Goal: Task Accomplishment & Management: Complete application form

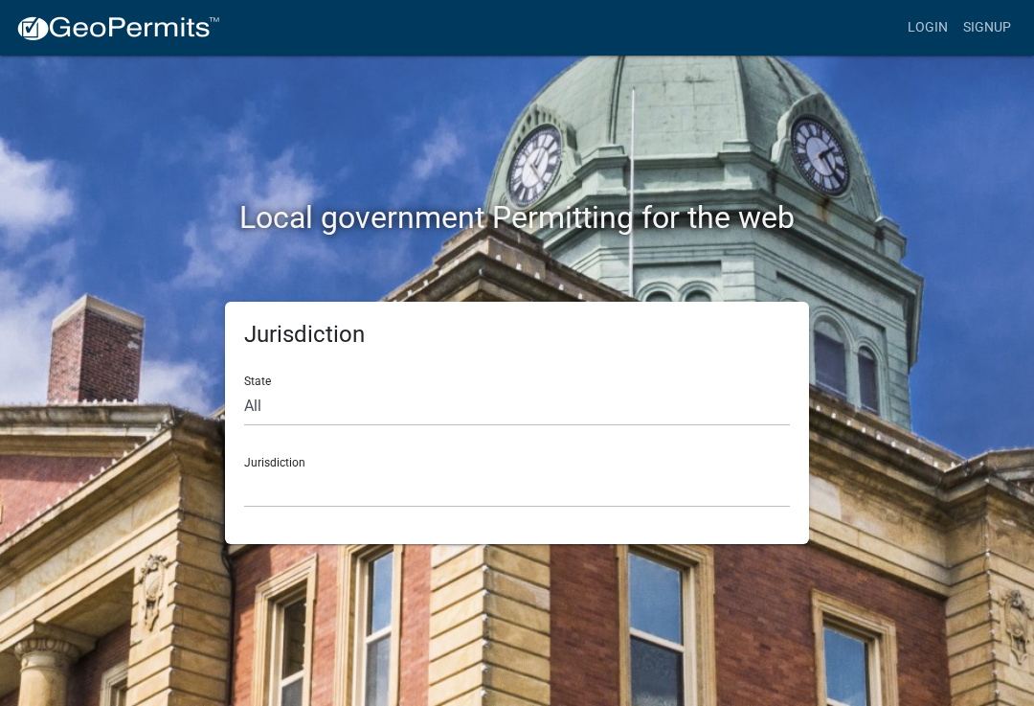
click at [924, 22] on link "Login" at bounding box center [928, 28] width 56 height 36
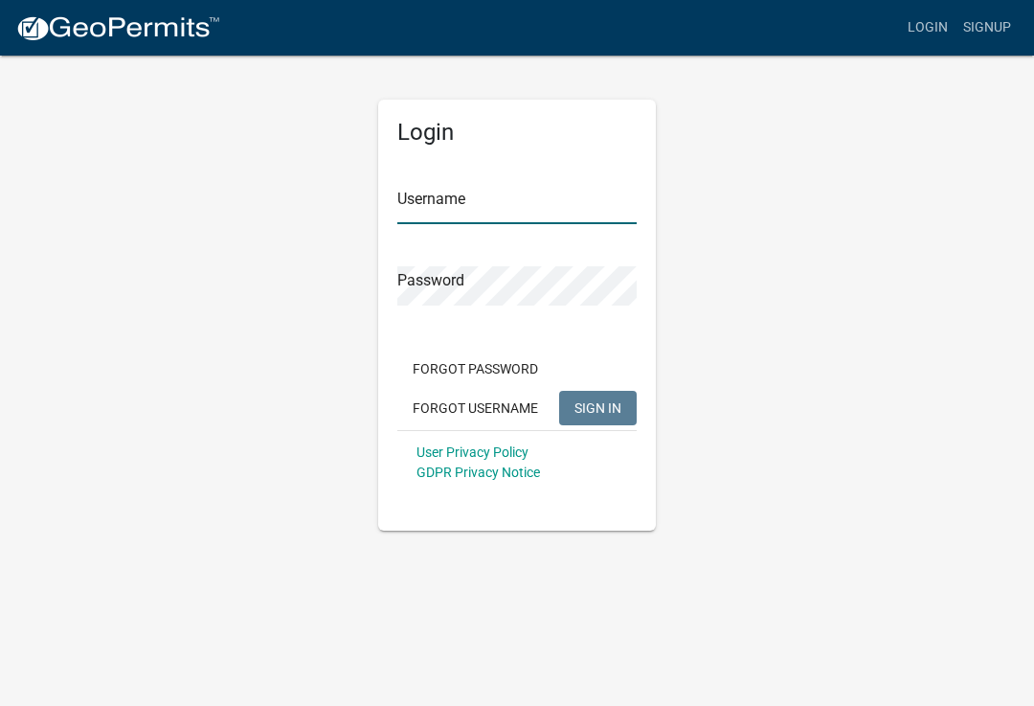
click at [448, 203] on input "Username" at bounding box center [516, 204] width 239 height 39
type input "[PERSON_NAME]"
click at [597, 407] on button "SIGN IN" at bounding box center [598, 408] width 78 height 34
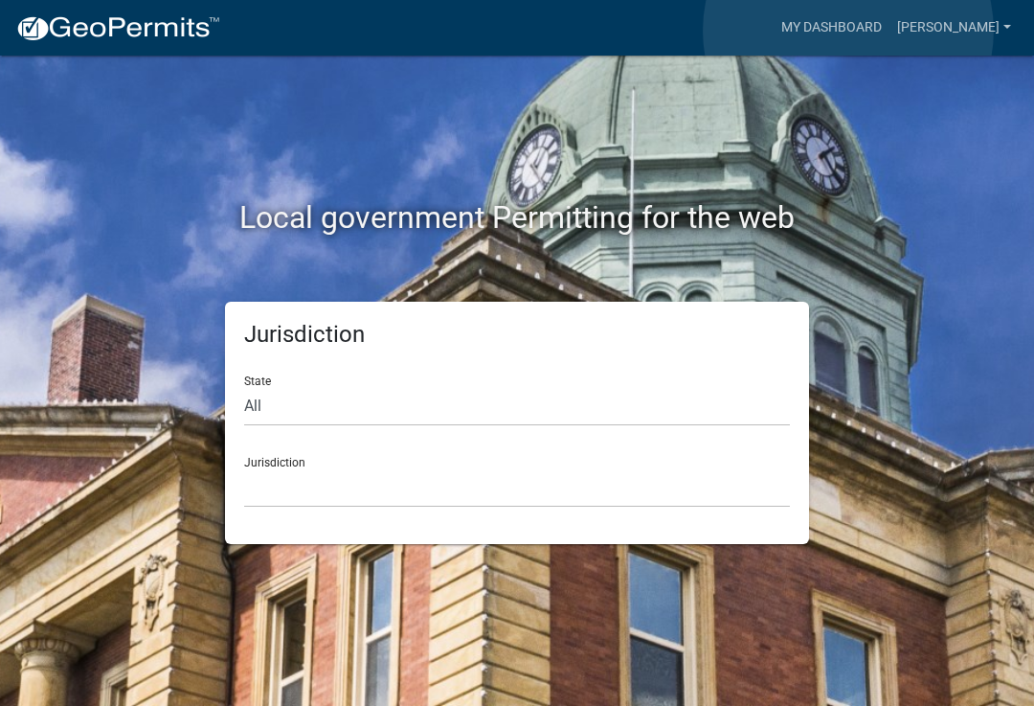
click at [848, 31] on link "My Dashboard" at bounding box center [832, 28] width 116 height 36
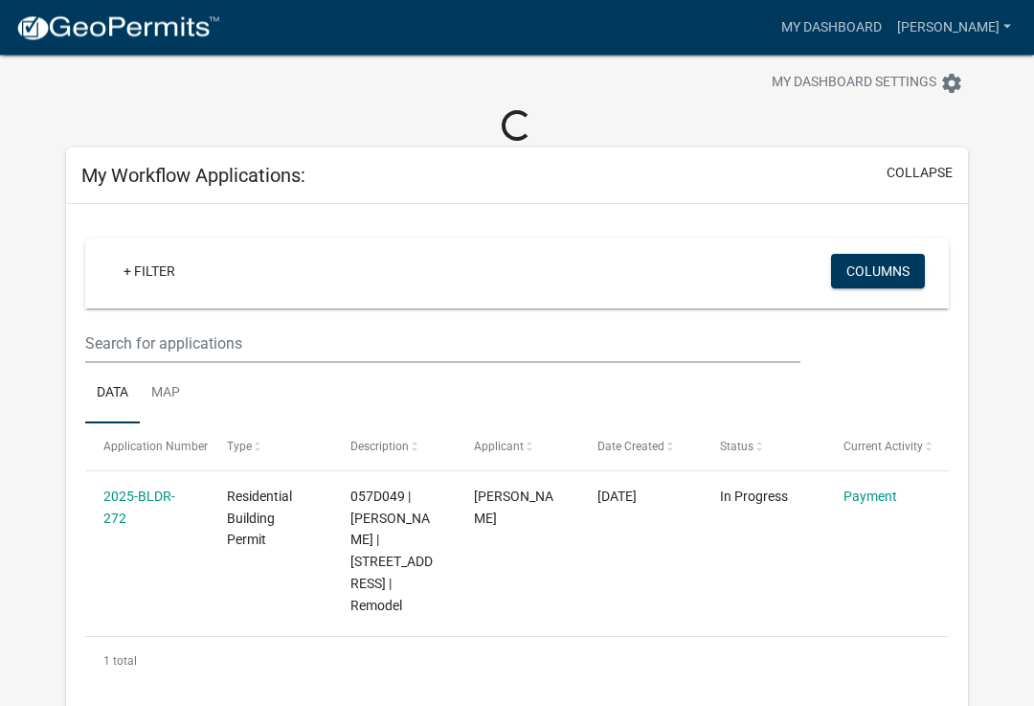
scroll to position [34, 0]
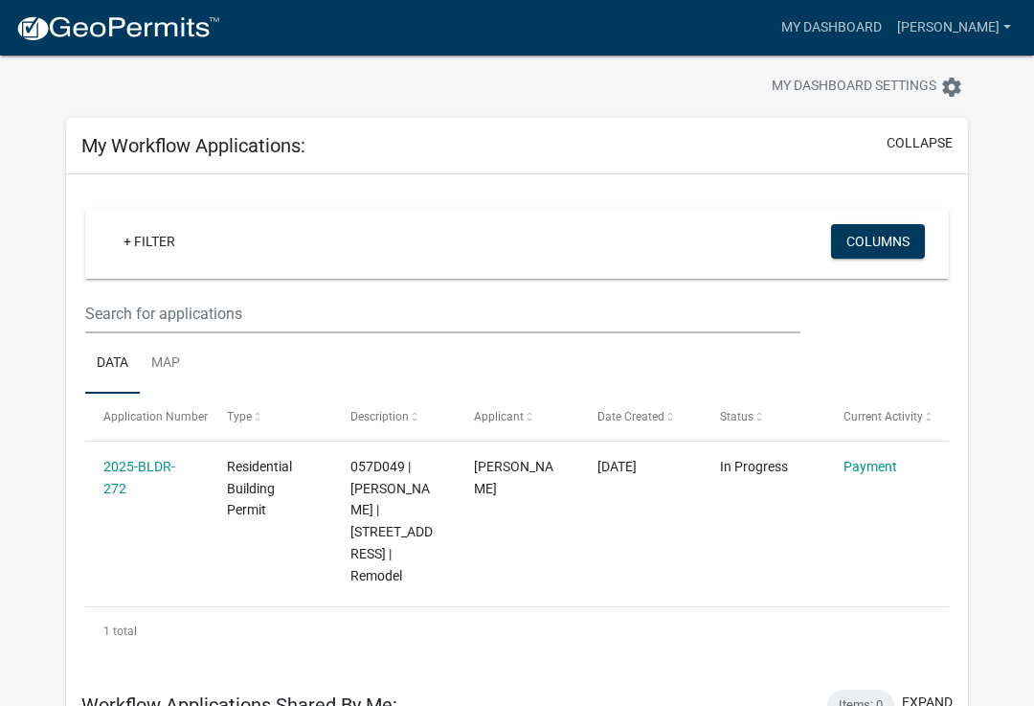
click at [141, 468] on link "2025-BLDR-272" at bounding box center [139, 477] width 72 height 37
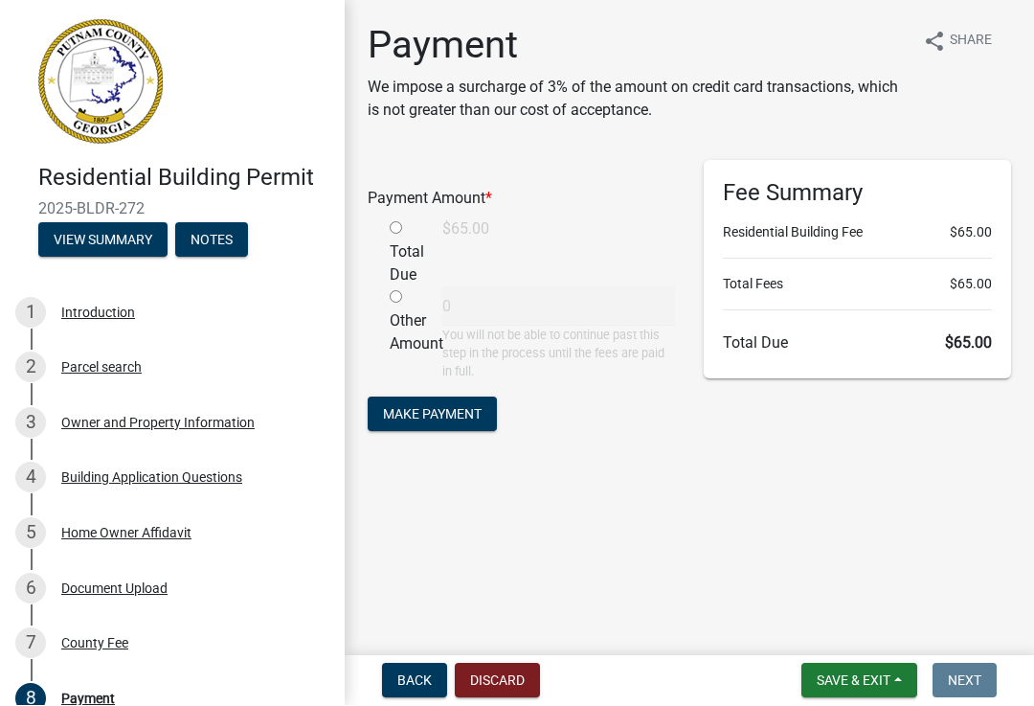
click at [401, 227] on input "radio" at bounding box center [396, 228] width 12 height 12
radio input "true"
type input "65"
click at [400, 302] on input "radio" at bounding box center [396, 297] width 12 height 12
radio input "true"
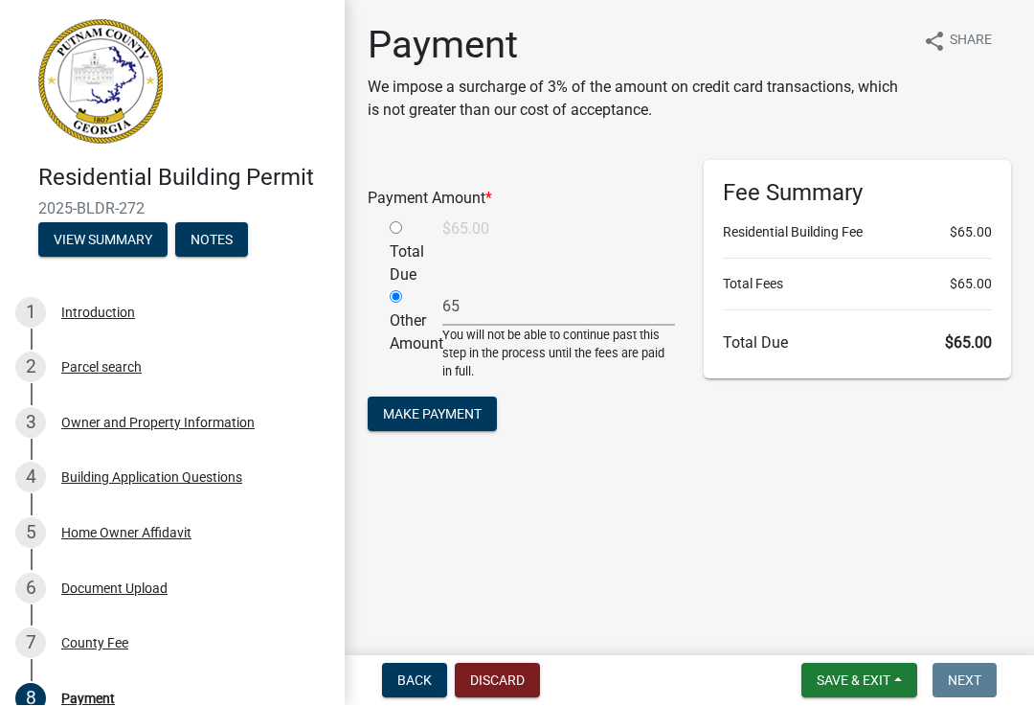
click at [415, 228] on div "Total Due" at bounding box center [401, 252] width 53 height 69
click at [406, 218] on div "Total Due" at bounding box center [401, 252] width 53 height 69
click at [402, 228] on input "radio" at bounding box center [396, 228] width 12 height 12
radio input "true"
radio input "false"
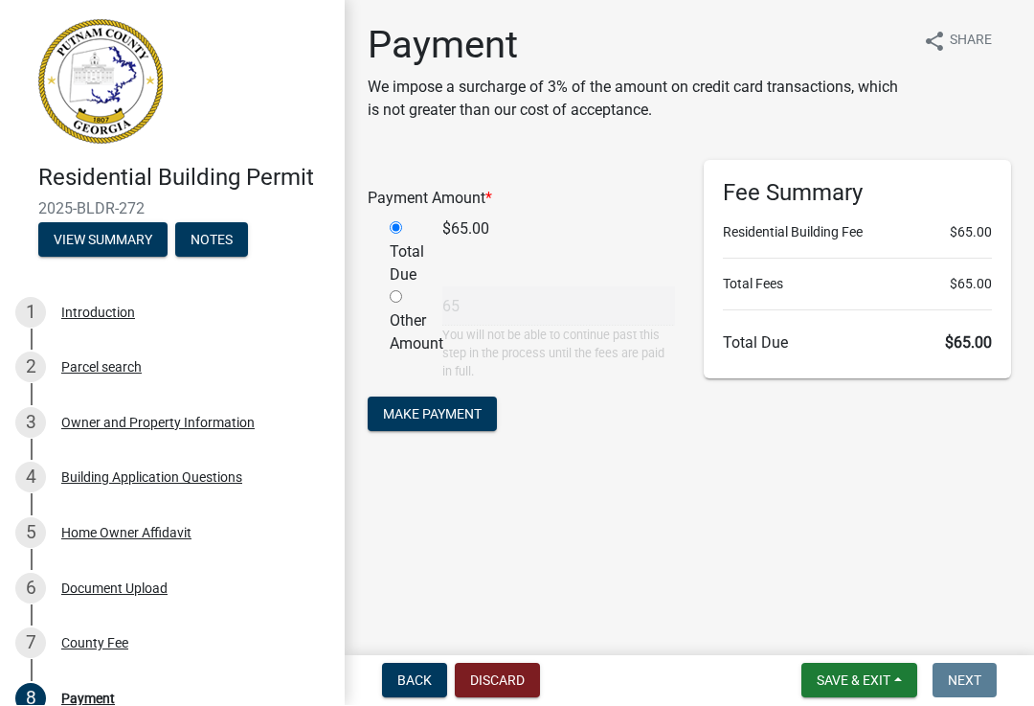
click at [441, 413] on span "Make Payment" at bounding box center [432, 413] width 99 height 15
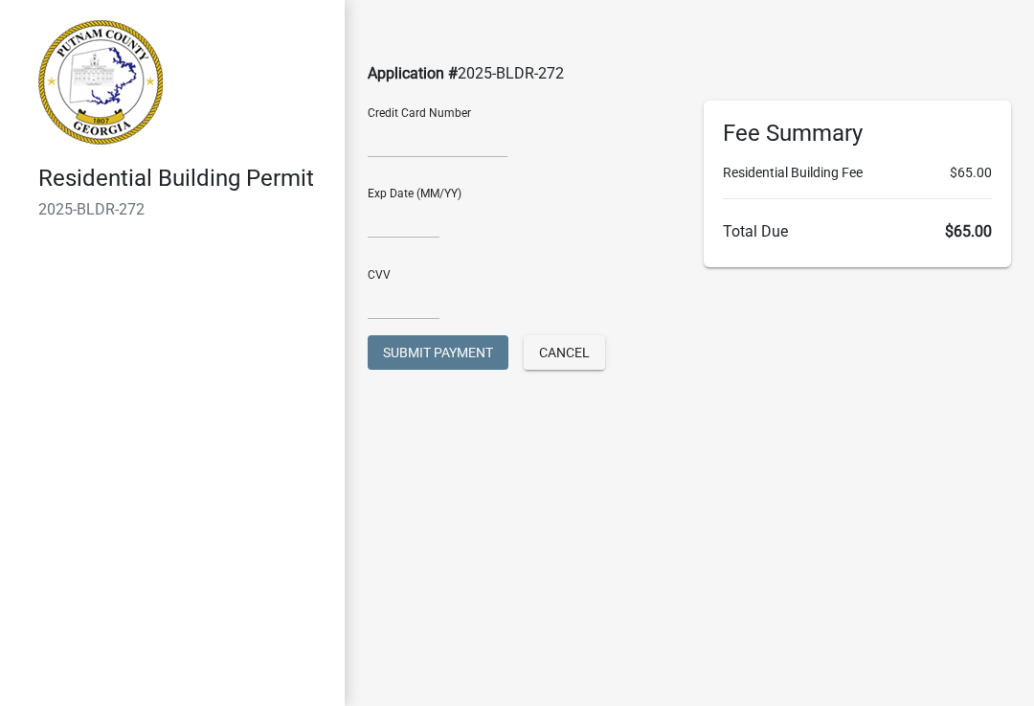
click at [397, 152] on div at bounding box center [438, 141] width 140 height 31
click at [381, 223] on input "text" at bounding box center [404, 218] width 72 height 39
type input "08/28"
click at [382, 277] on div "CVV" at bounding box center [521, 287] width 307 height 66
click at [396, 304] on input "text" at bounding box center [404, 300] width 72 height 39
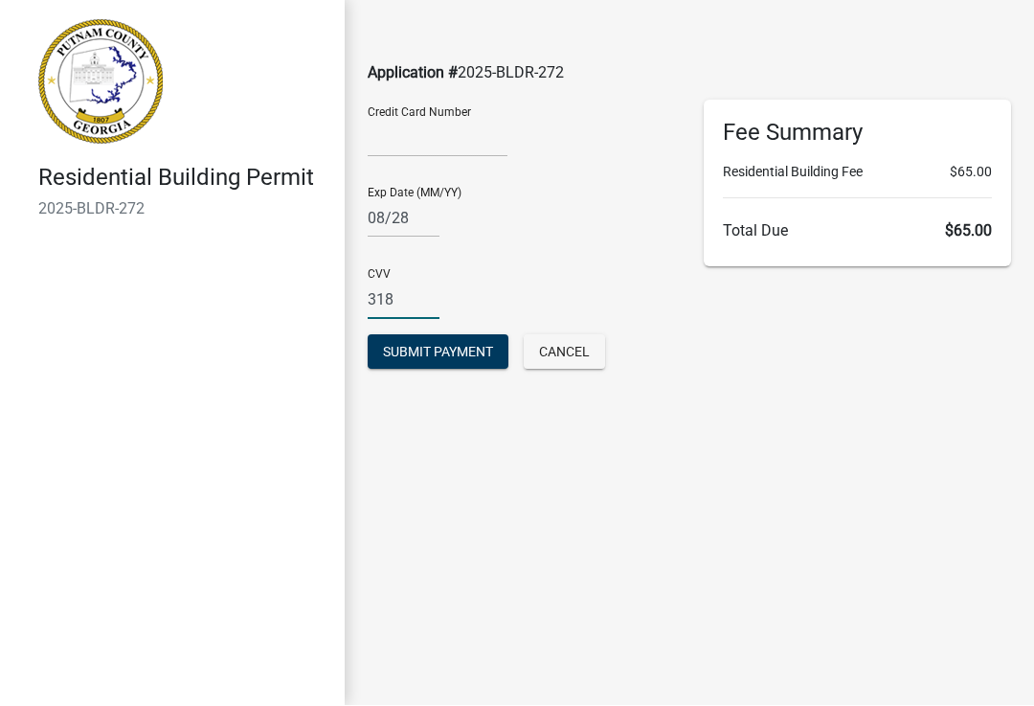
type input "318"
click at [438, 355] on span "Submit Payment" at bounding box center [438, 352] width 110 height 15
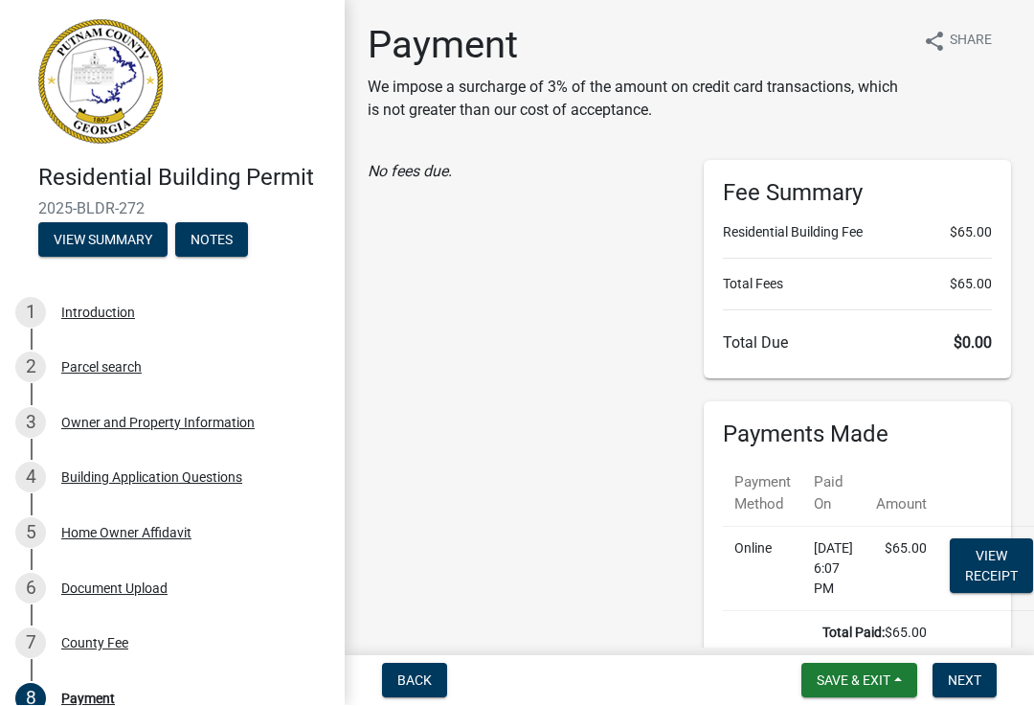
click at [1015, 556] on link "View receipt" at bounding box center [991, 566] width 83 height 55
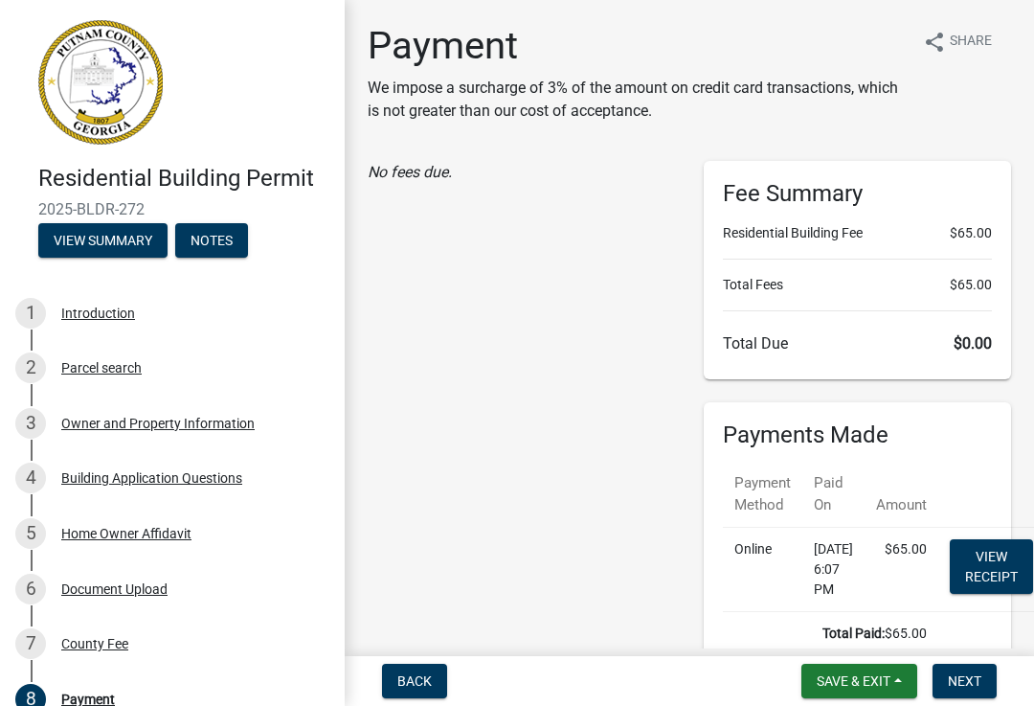
click at [875, 691] on button "Save & Exit" at bounding box center [859, 680] width 116 height 34
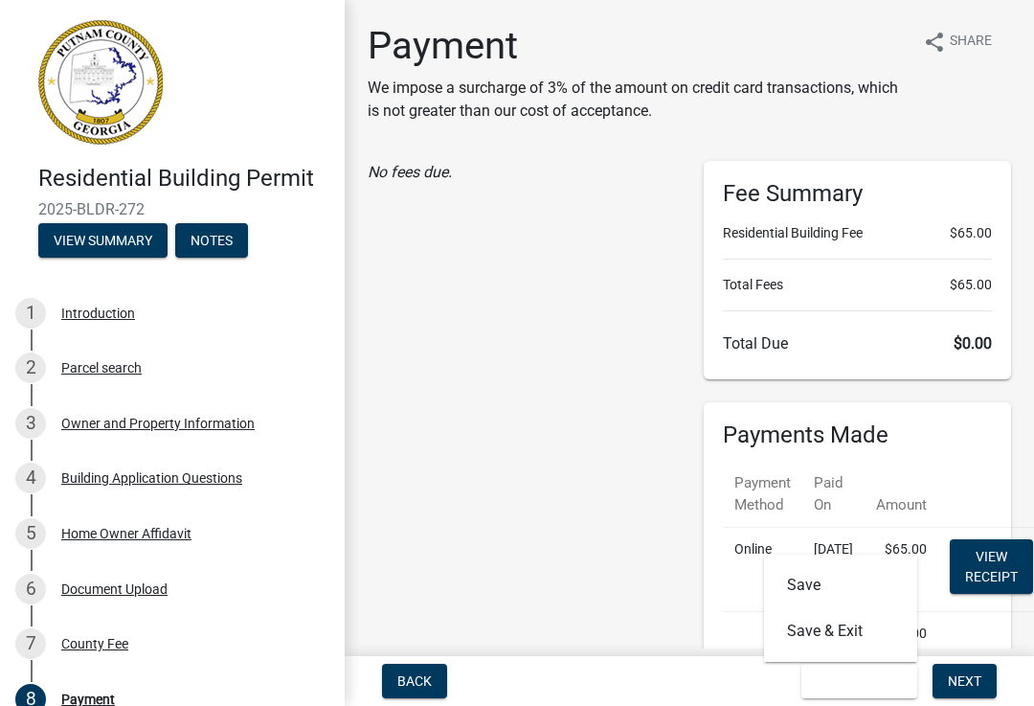
click at [814, 635] on button "Save & Exit" at bounding box center [840, 631] width 153 height 46
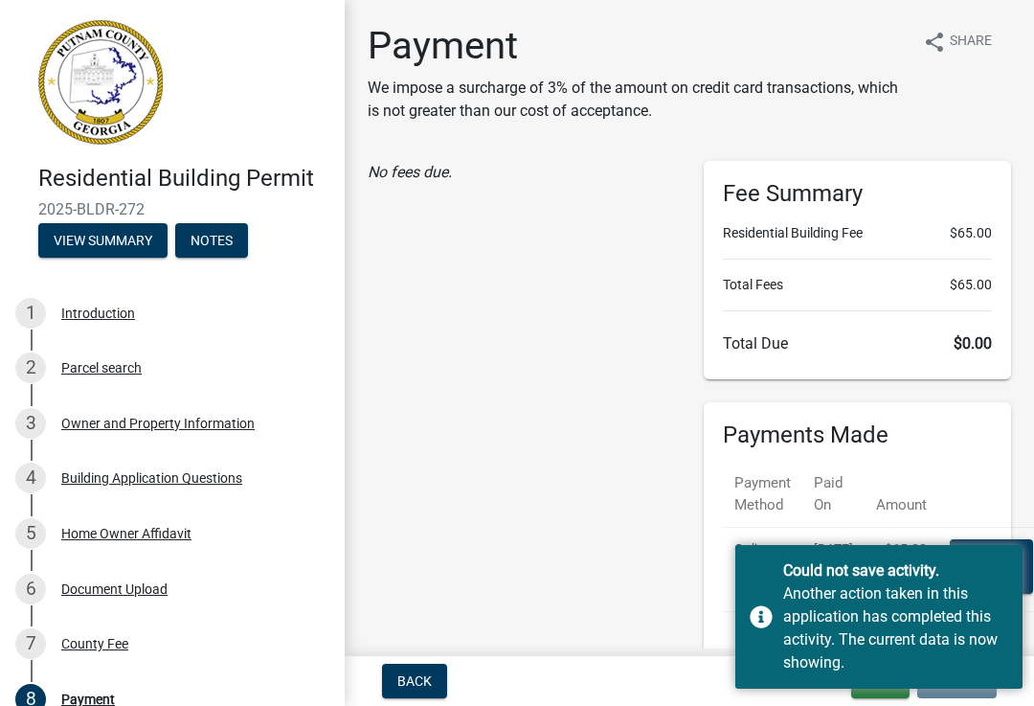
click at [609, 456] on div "No fees due." at bounding box center [521, 425] width 336 height 528
click at [91, 311] on div "Introduction" at bounding box center [98, 312] width 74 height 13
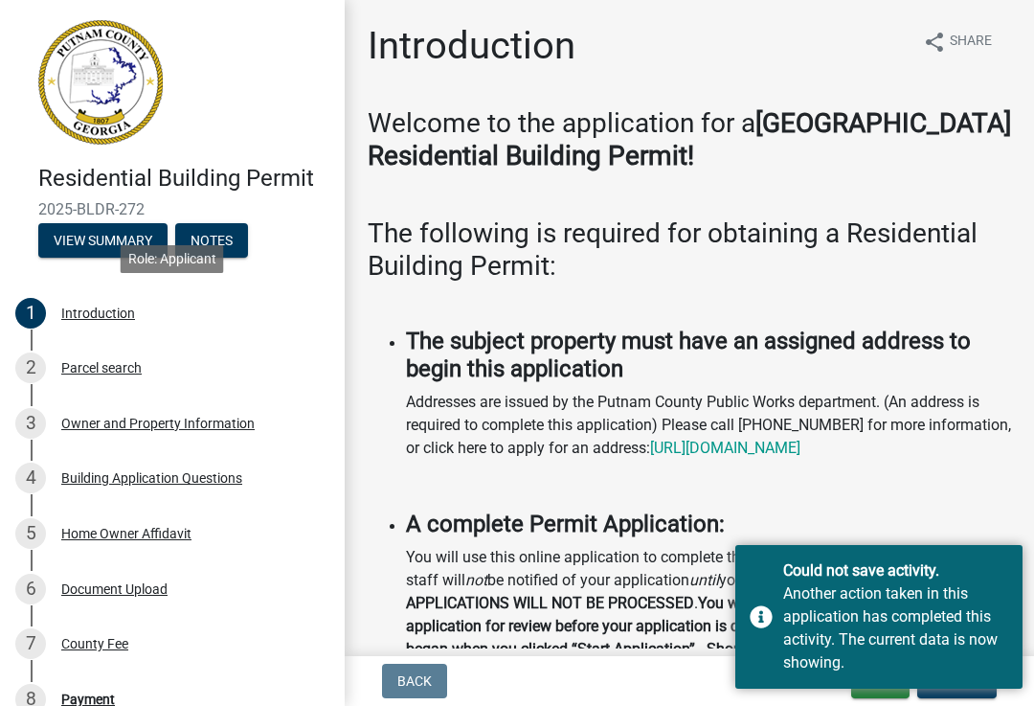
click at [951, 449] on p "Addresses are issued by the Putnam County Public Works department. (An address …" at bounding box center [708, 425] width 605 height 69
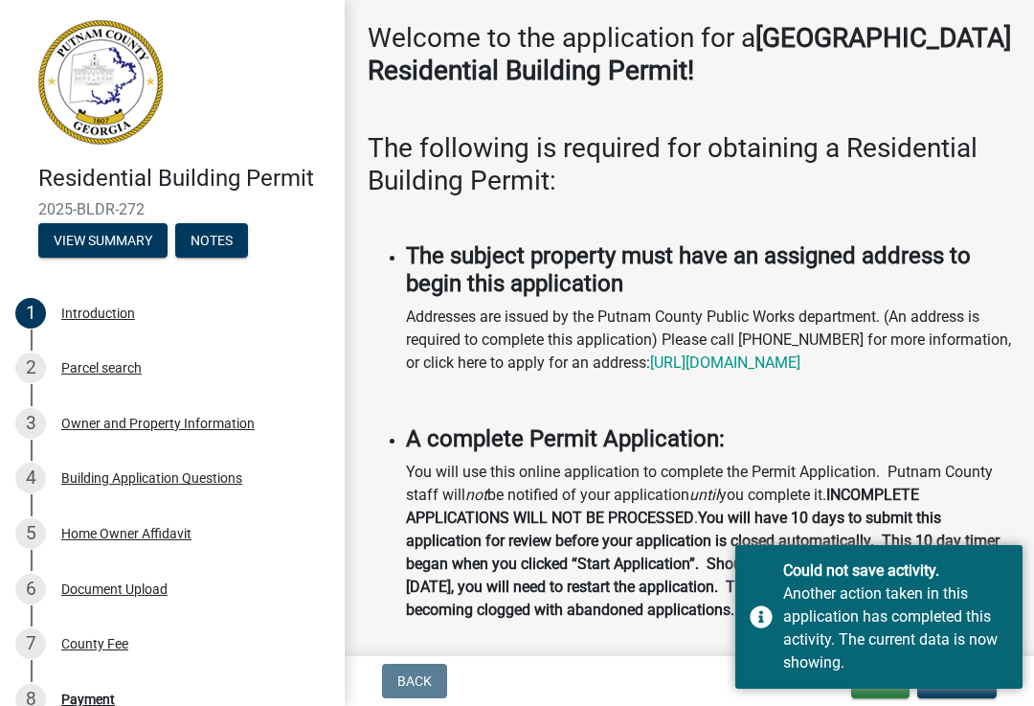
scroll to position [77, 0]
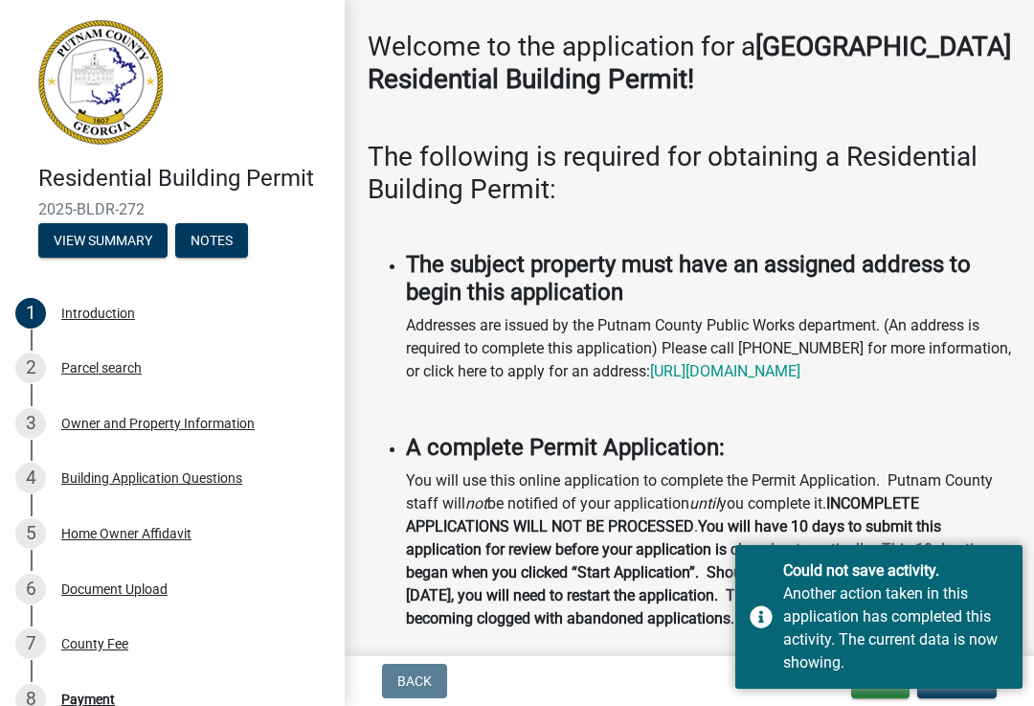
click at [652, 621] on strong "You will have 10 days to submit this application for review before your applica…" at bounding box center [703, 572] width 594 height 110
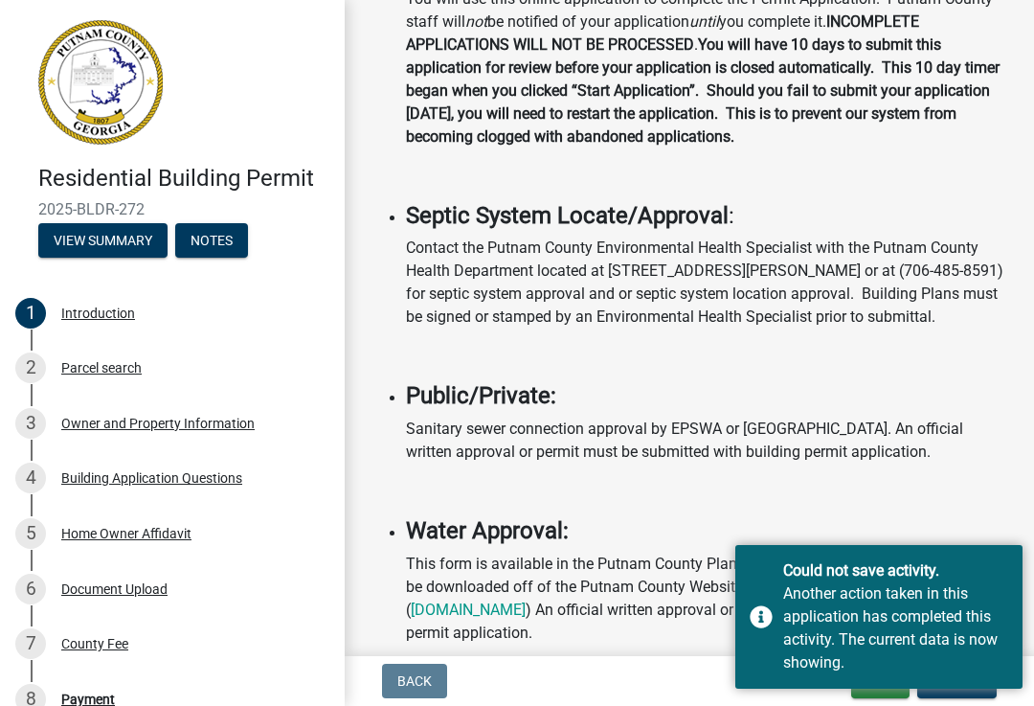
scroll to position [575, 0]
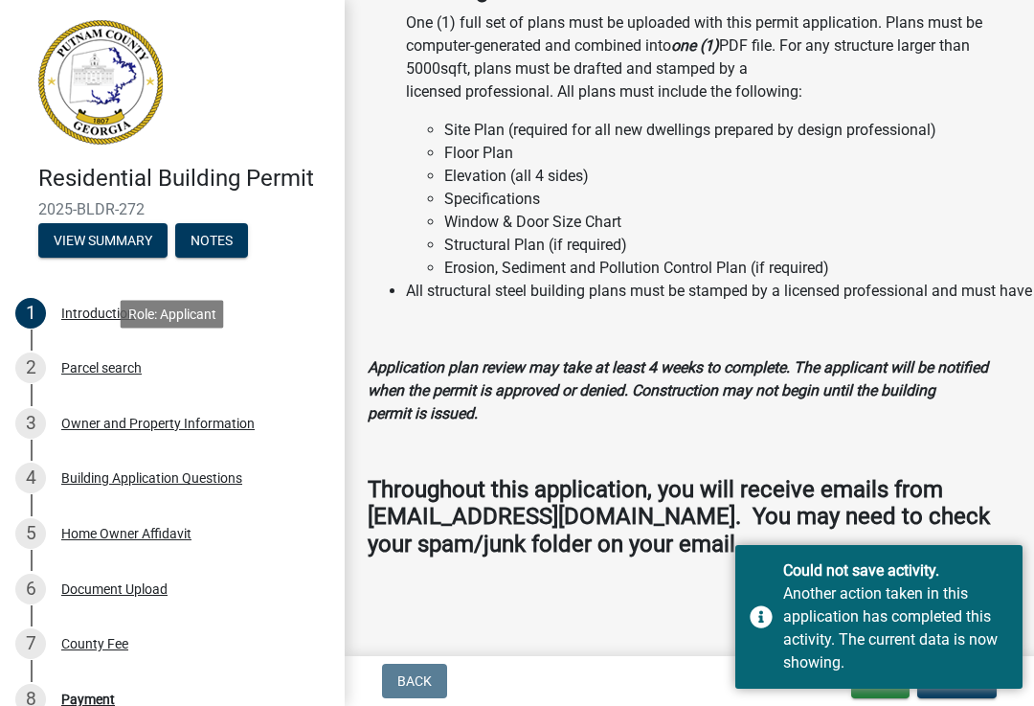
click at [116, 375] on div "2 Parcel search" at bounding box center [164, 367] width 299 height 31
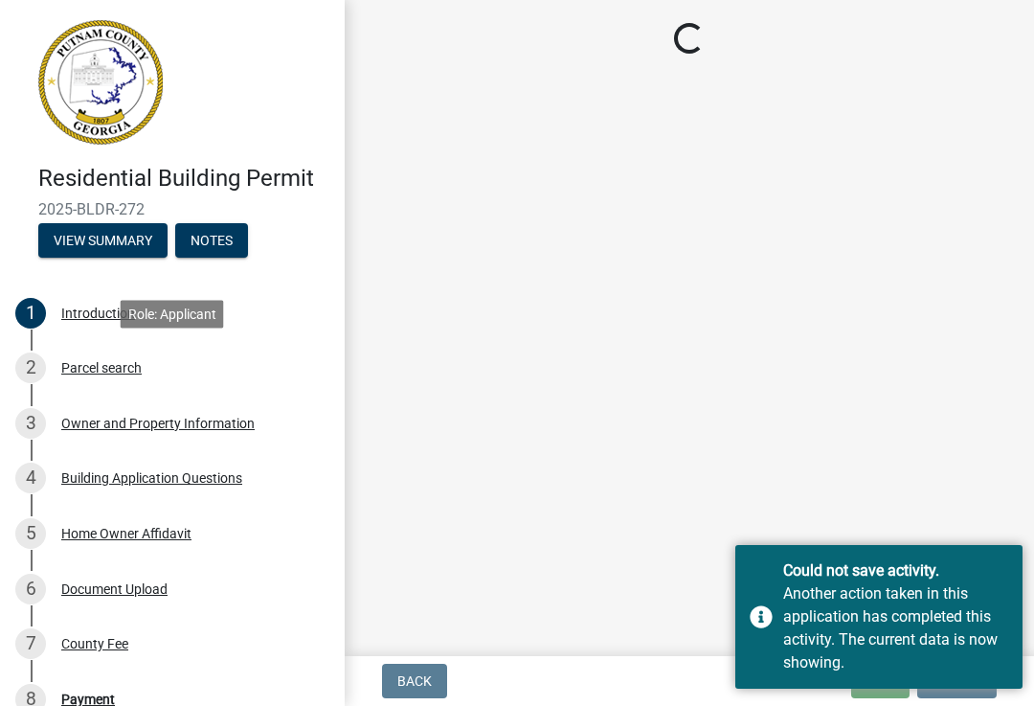
scroll to position [106, 0]
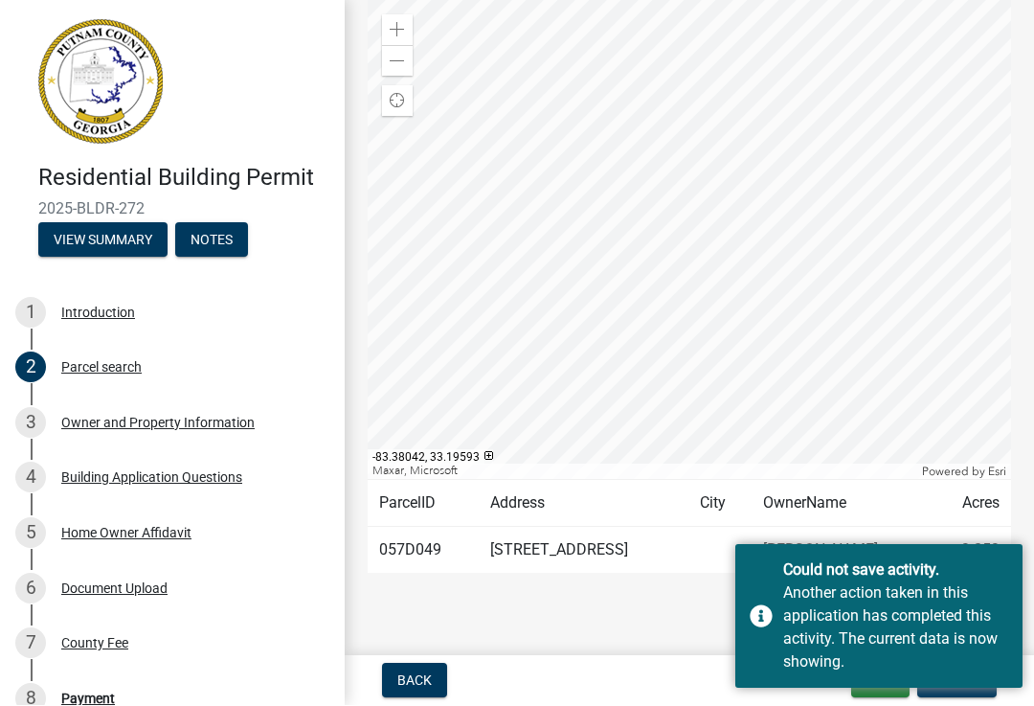
click at [780, 612] on div "Could not save activity. Another action taken in this application has completed…" at bounding box center [878, 617] width 287 height 144
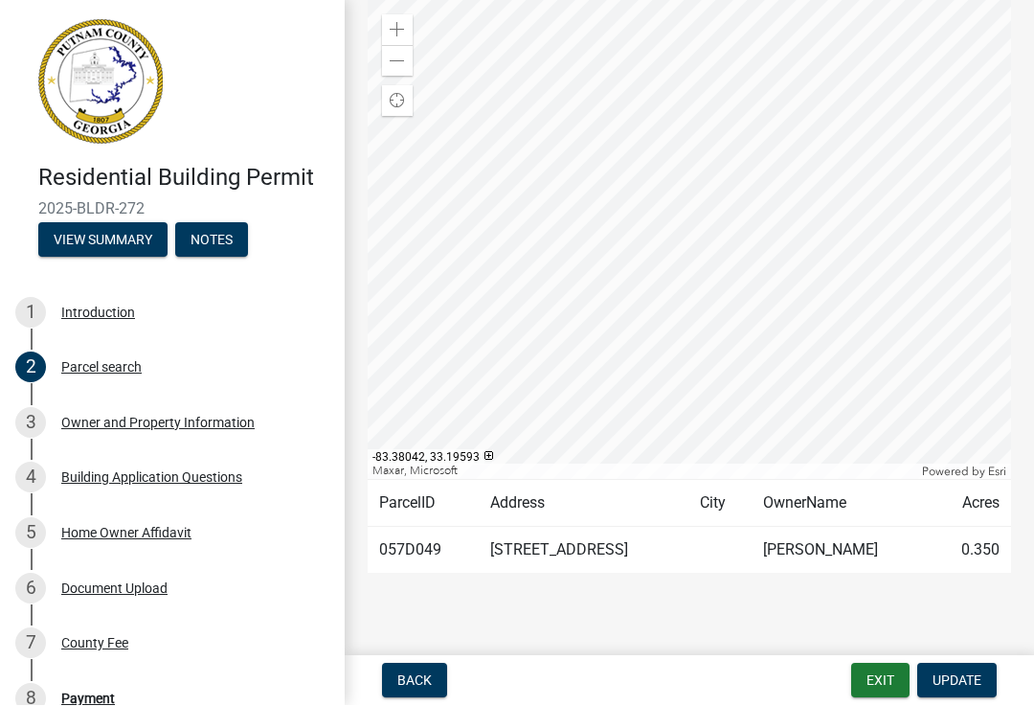
click at [896, 607] on main "Parcel search share Share Zoom in Zoom out Find my location Maxar, Microsoft Po…" at bounding box center [689, 324] width 689 height 648
click at [158, 424] on div "Owner and Property Information" at bounding box center [157, 422] width 193 height 13
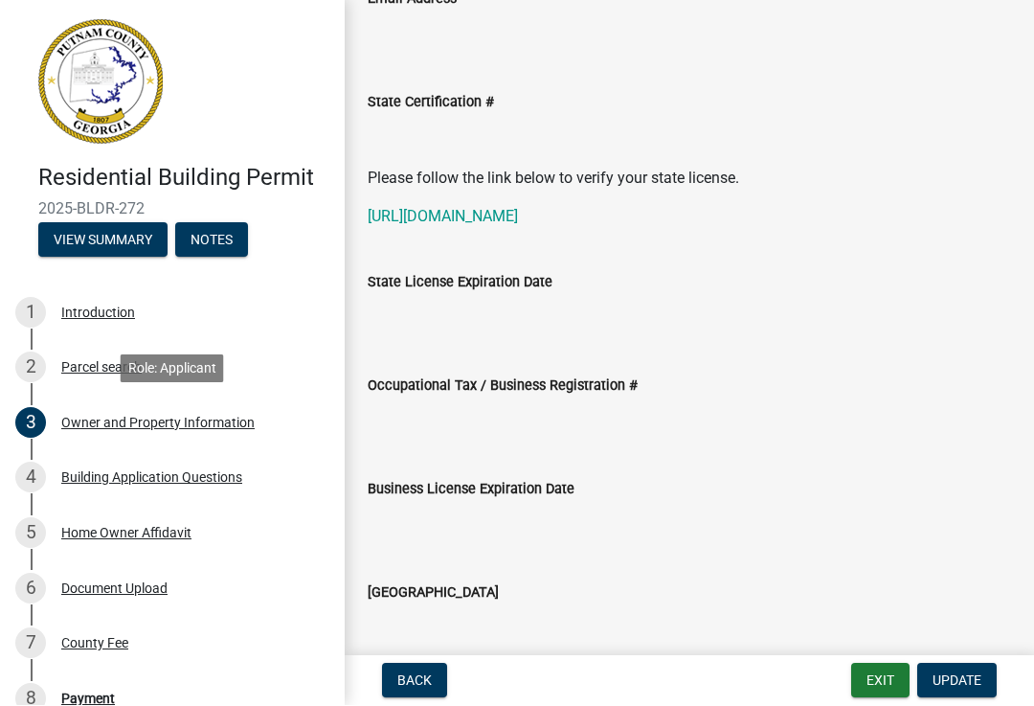
scroll to position [2405, 0]
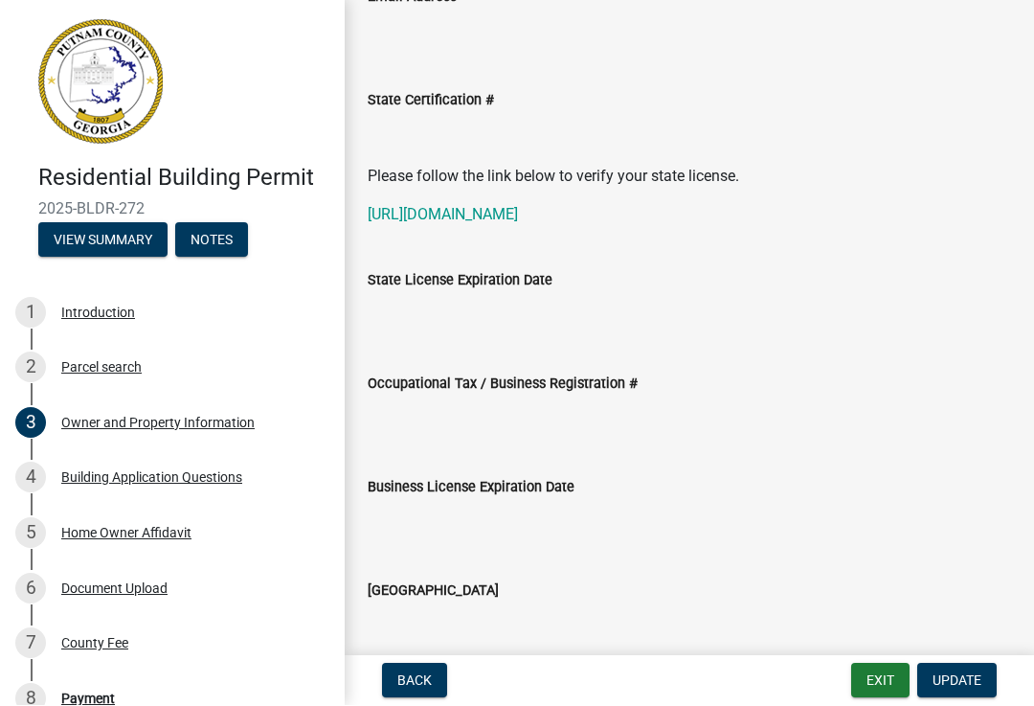
click at [509, 218] on link "https://verify.sos.ga.gov/verification/" at bounding box center [443, 215] width 150 height 18
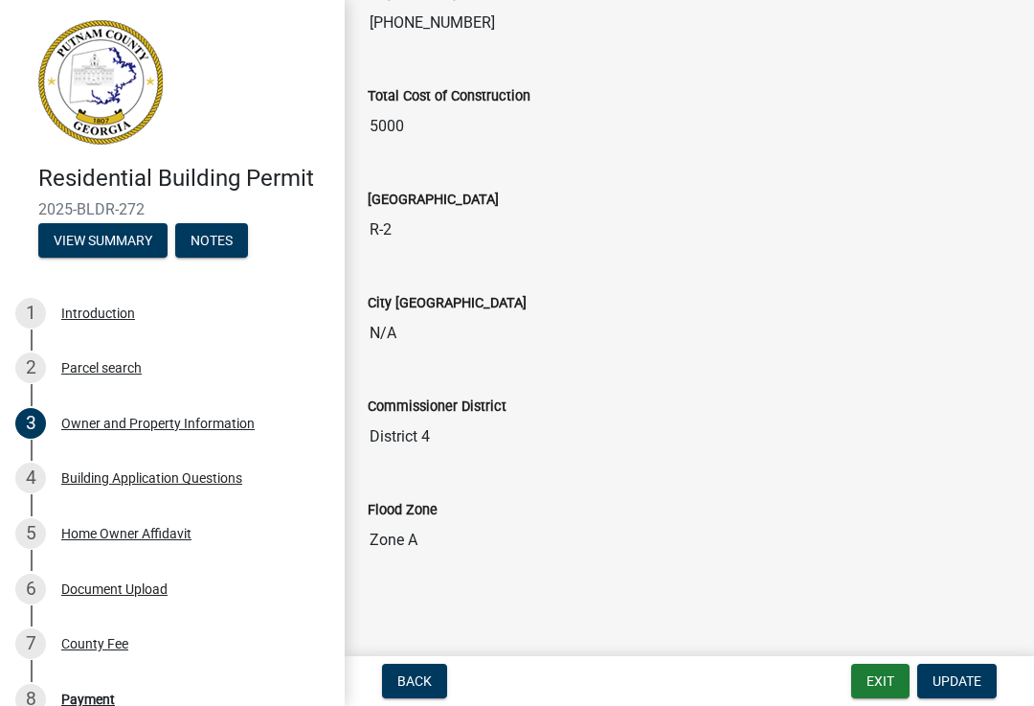
scroll to position [3209, 0]
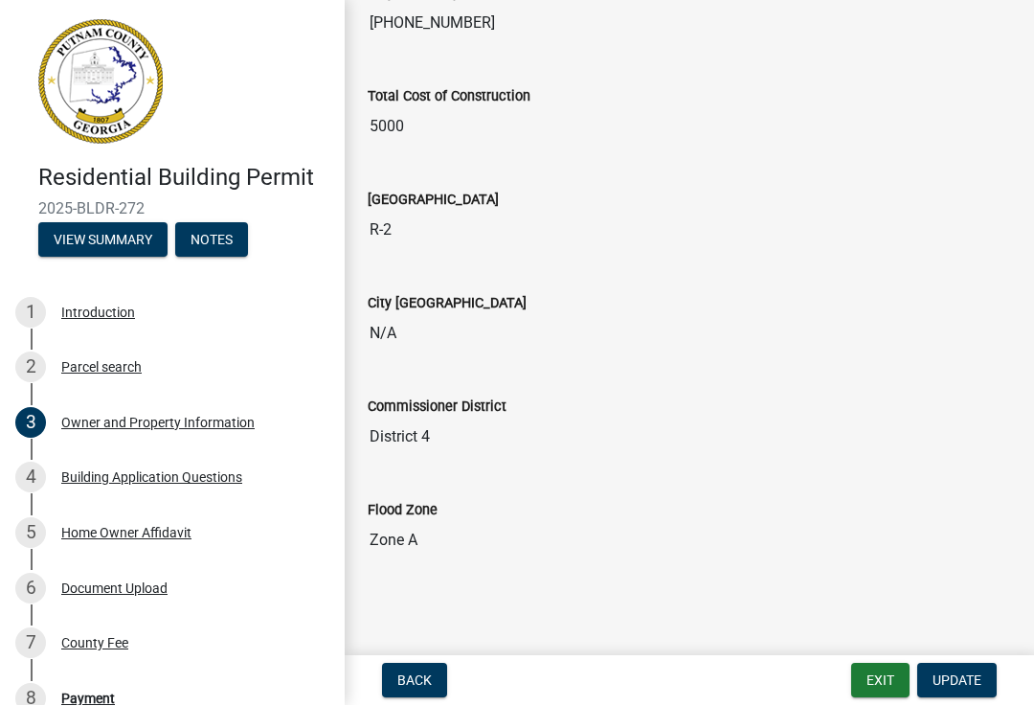
click at [954, 683] on span "Update" at bounding box center [956, 680] width 49 height 15
click at [132, 475] on div "Building Application Questions" at bounding box center [151, 477] width 181 height 13
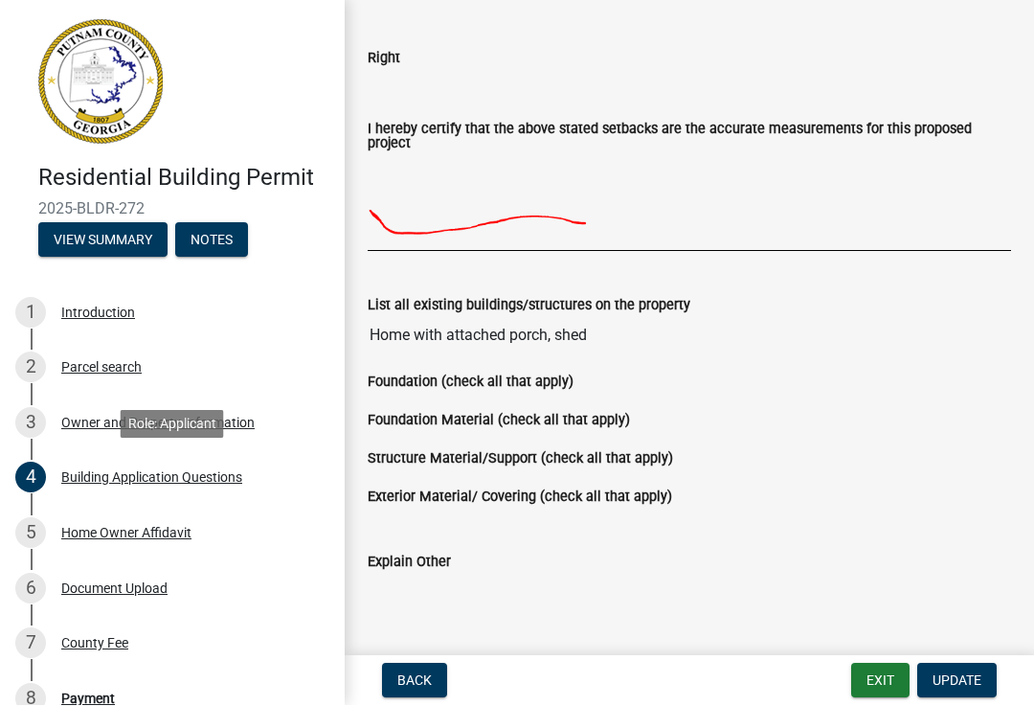
scroll to position [2705, 0]
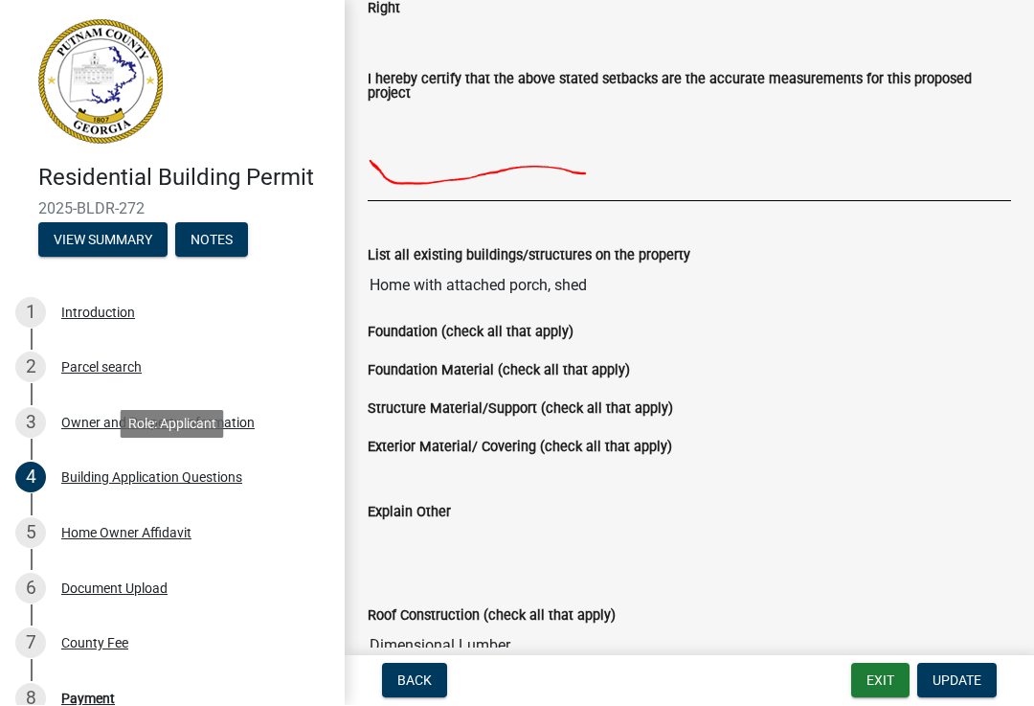
click at [965, 673] on span "Update" at bounding box center [956, 680] width 49 height 15
click at [125, 537] on div "Home Owner Affidavit" at bounding box center [126, 533] width 130 height 13
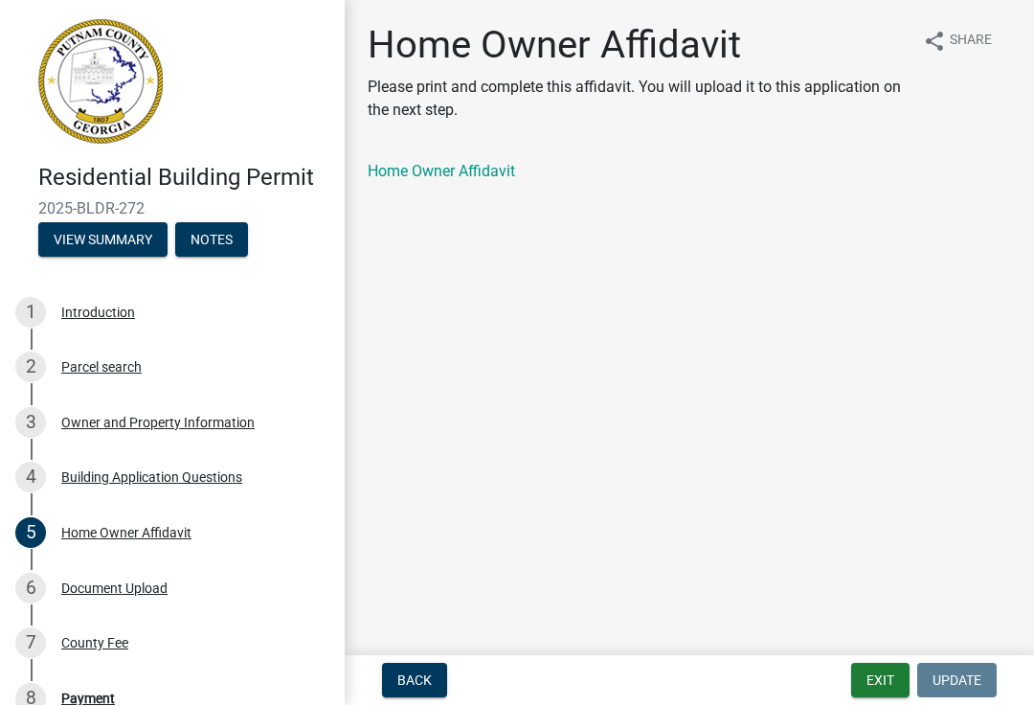
click at [469, 170] on link "Home Owner Affidavit" at bounding box center [441, 172] width 147 height 18
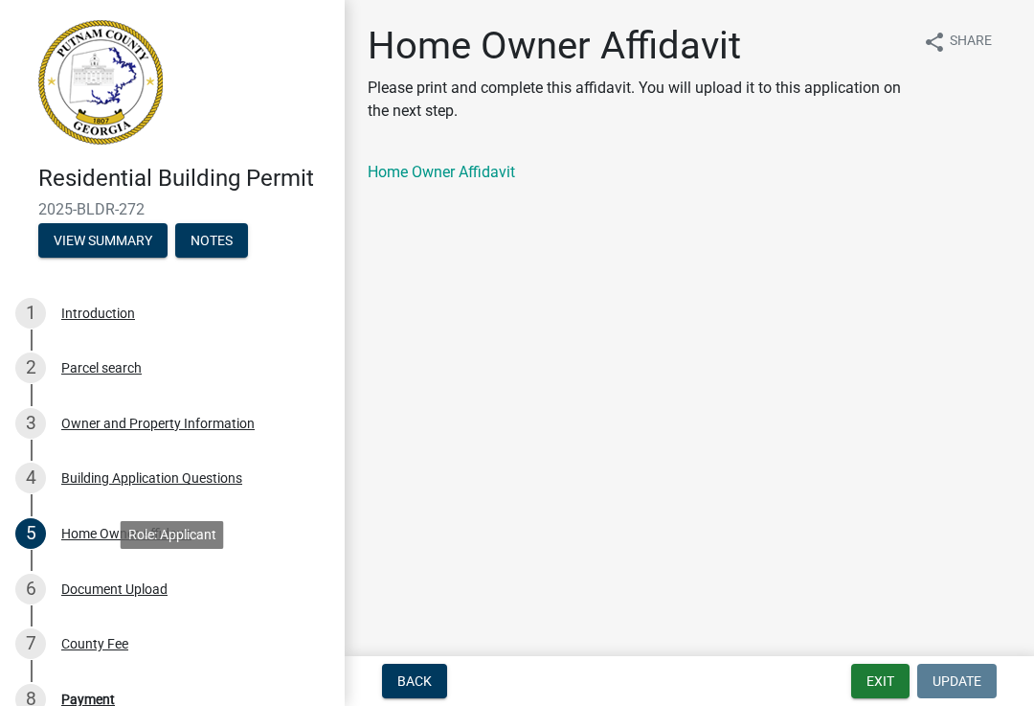
click at [116, 583] on div "Document Upload" at bounding box center [114, 588] width 106 height 13
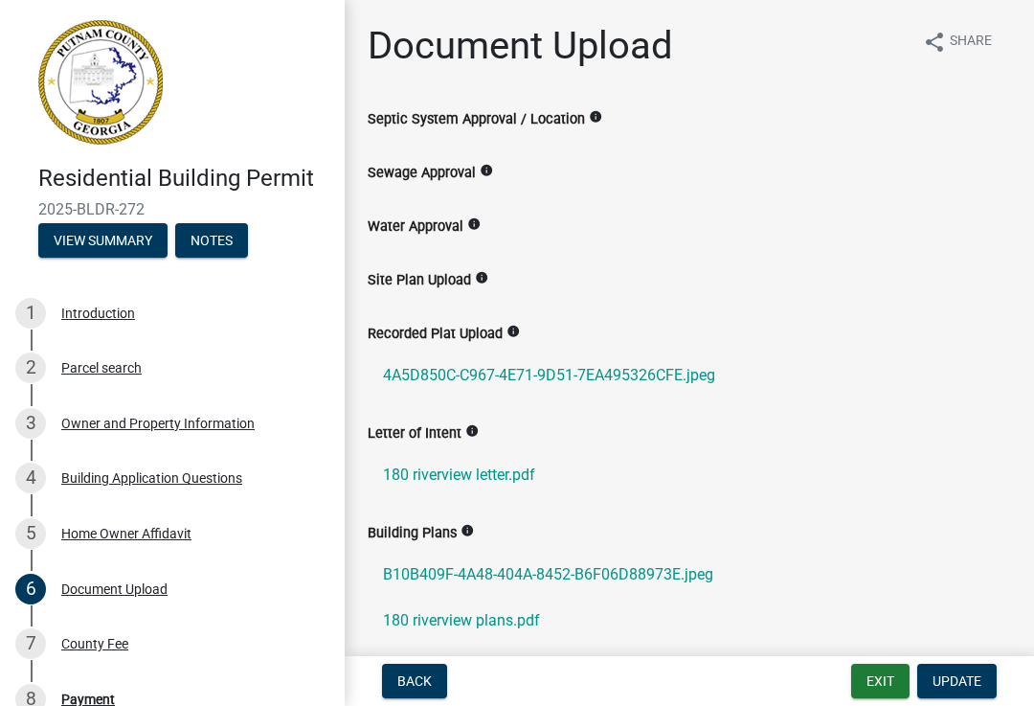
click at [637, 371] on link "4A5D850C-C967-4E71-9D51-7EA495326CFE.jpeg" at bounding box center [689, 375] width 643 height 46
click at [473, 483] on link "180 riverview letter.pdf" at bounding box center [689, 475] width 643 height 46
click at [595, 582] on link "B10B409F-4A48-404A-8452-B6F06D88973E.jpeg" at bounding box center [689, 574] width 643 height 46
click at [498, 625] on link "180 riverview plans.pdf" at bounding box center [689, 620] width 643 height 46
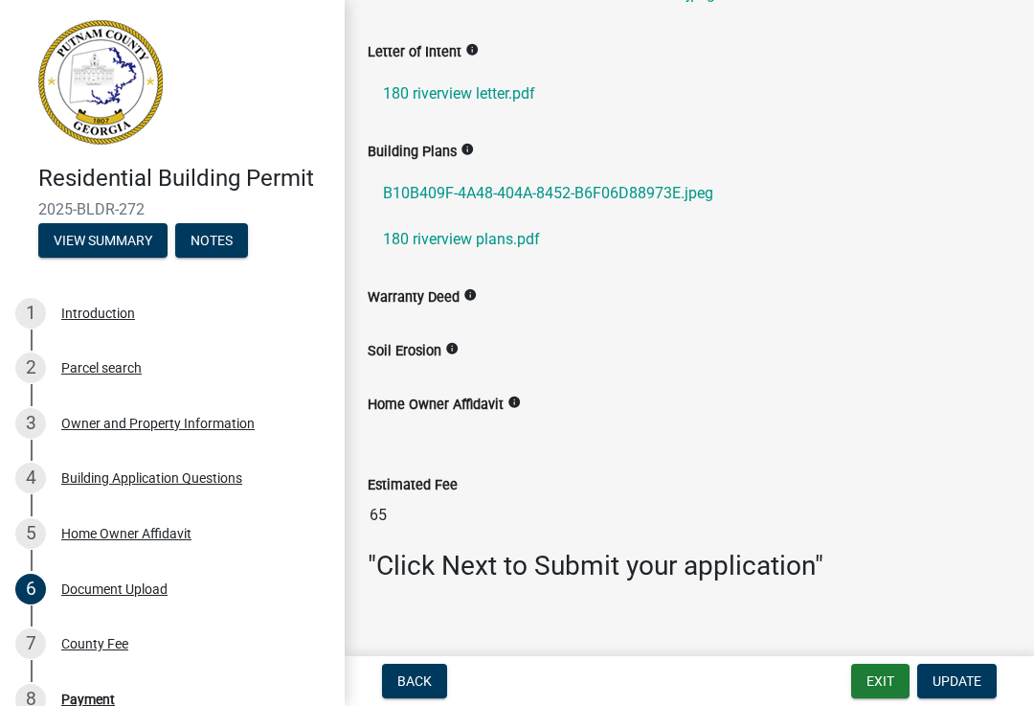
scroll to position [376, 0]
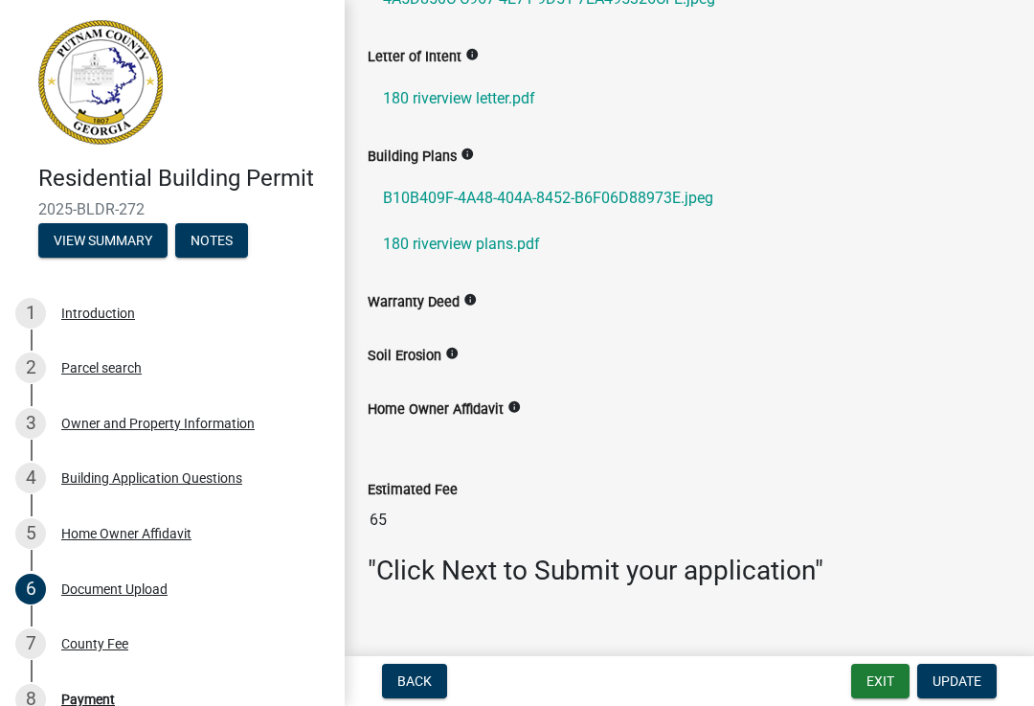
click at [470, 82] on link "180 riverview letter.pdf" at bounding box center [689, 99] width 643 height 46
click at [882, 685] on button "Exit" at bounding box center [880, 680] width 58 height 34
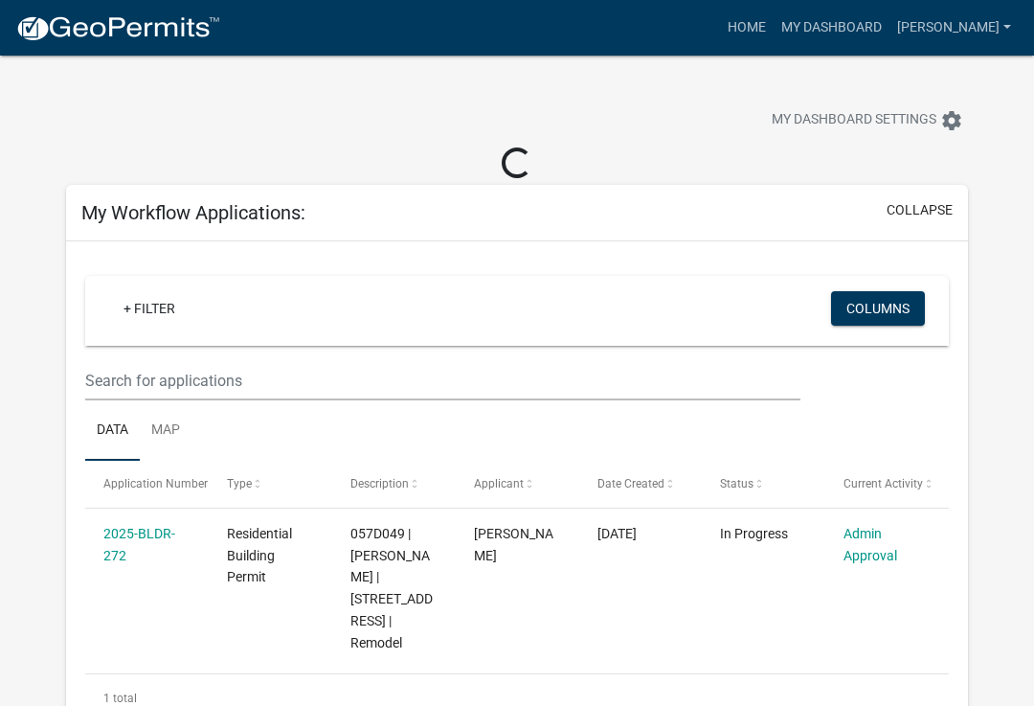
click at [871, 541] on link "Admin Approval" at bounding box center [870, 544] width 54 height 37
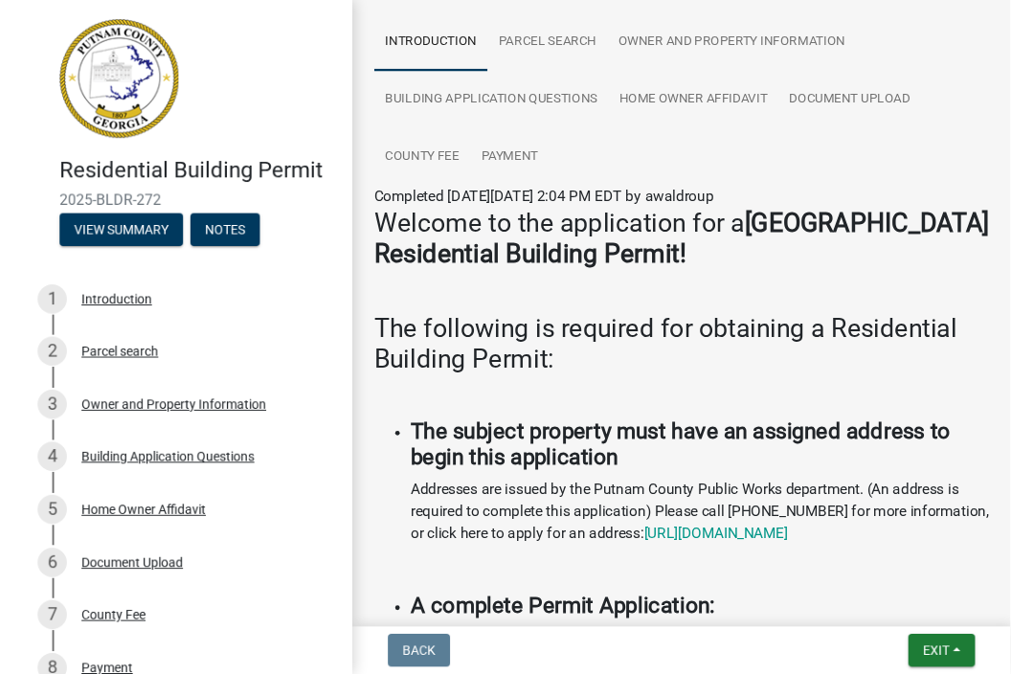
scroll to position [143, 0]
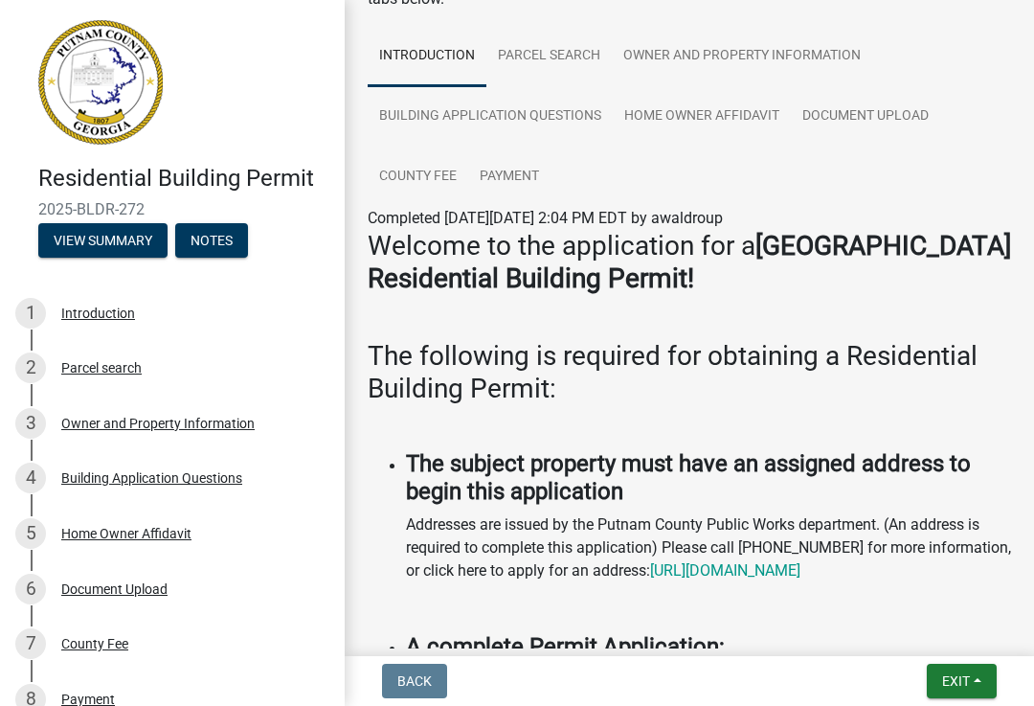
click at [650, 579] on link "[URL][DOMAIN_NAME]" at bounding box center [725, 570] width 150 height 18
